Goal: Information Seeking & Learning: Learn about a topic

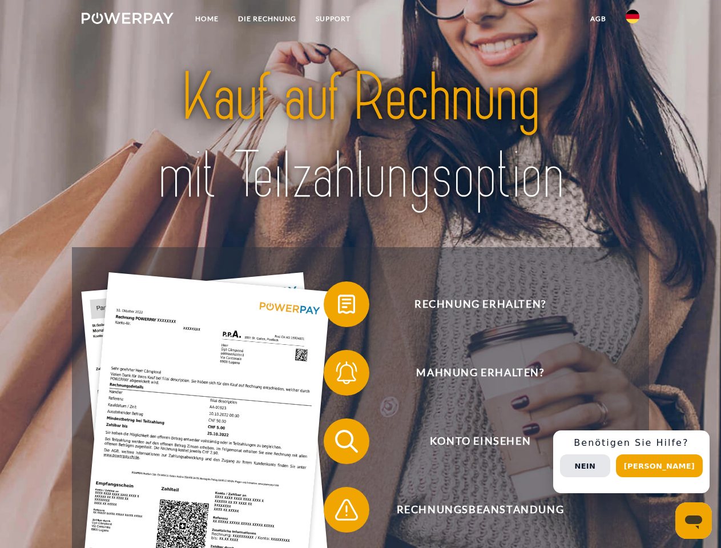
click at [127, 20] on img at bounding box center [128, 18] width 92 height 11
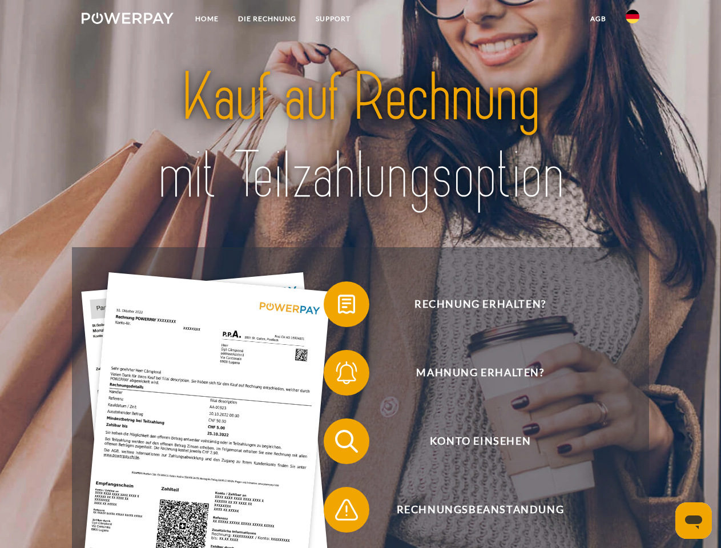
click at [633, 20] on img at bounding box center [633, 17] width 14 height 14
click at [598, 19] on link "agb" at bounding box center [598, 19] width 35 height 21
click at [338, 307] on span at bounding box center [329, 304] width 57 height 57
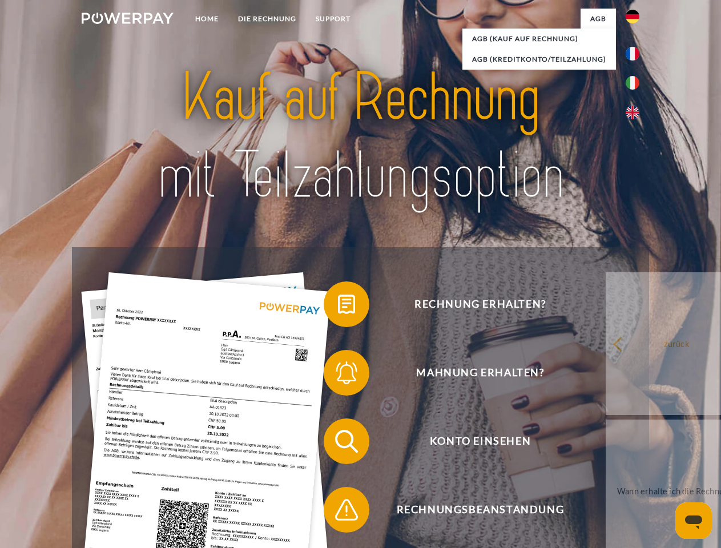
click at [338, 375] on span at bounding box center [329, 372] width 57 height 57
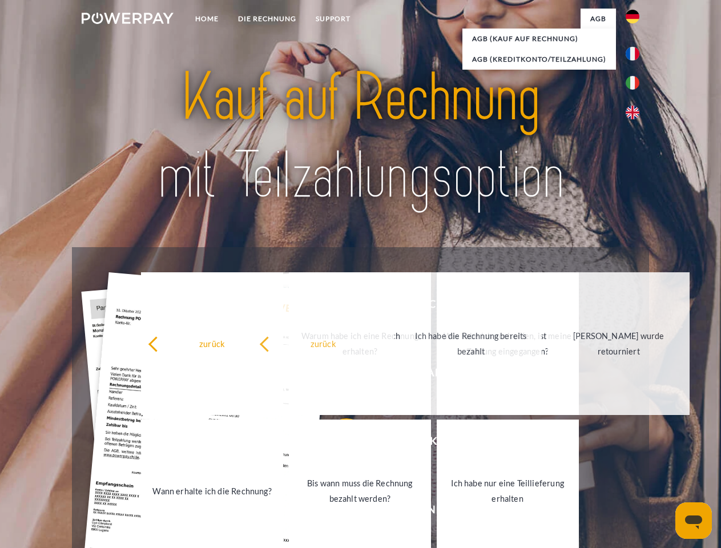
click at [437, 512] on link "Ich habe nur eine Teillieferung erhalten" at bounding box center [508, 491] width 142 height 143
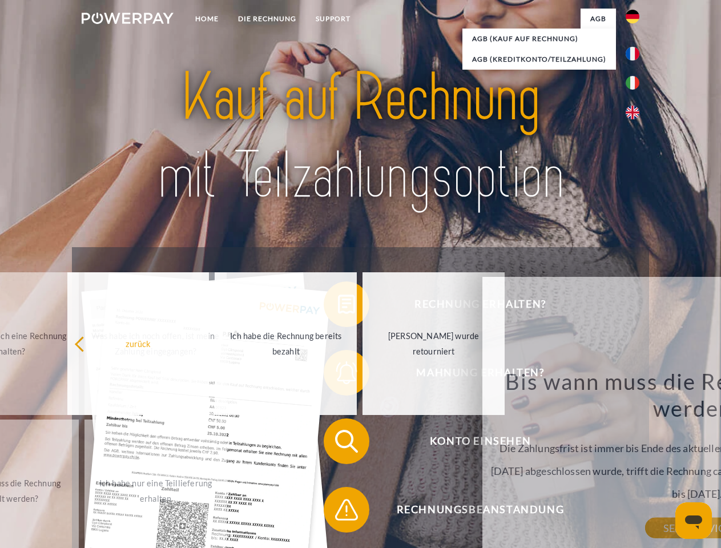
click at [636, 462] on div "Rechnung erhalten? Mahnung erhalten? Konto einsehen" at bounding box center [360, 475] width 577 height 457
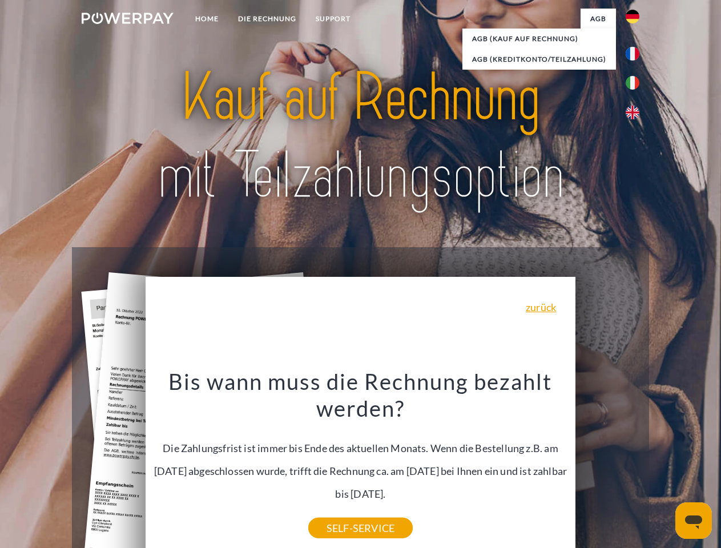
click at [608, 464] on span "Konto einsehen" at bounding box center [480, 442] width 280 height 46
click at [664, 466] on header "Home DIE RECHNUNG SUPPORT" at bounding box center [360, 394] width 721 height 789
